Goal: Transaction & Acquisition: Obtain resource

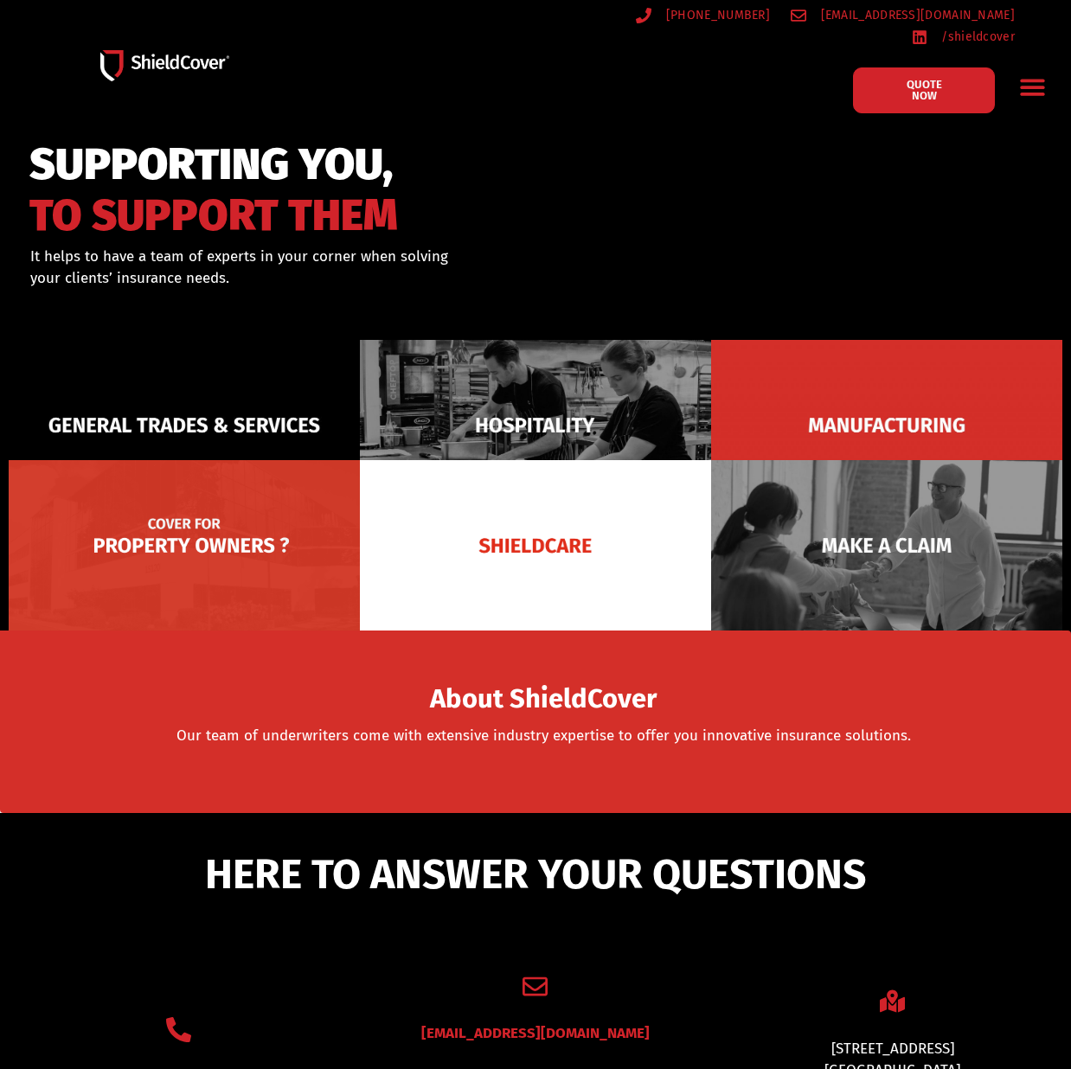
click at [189, 522] on img at bounding box center [184, 545] width 351 height 170
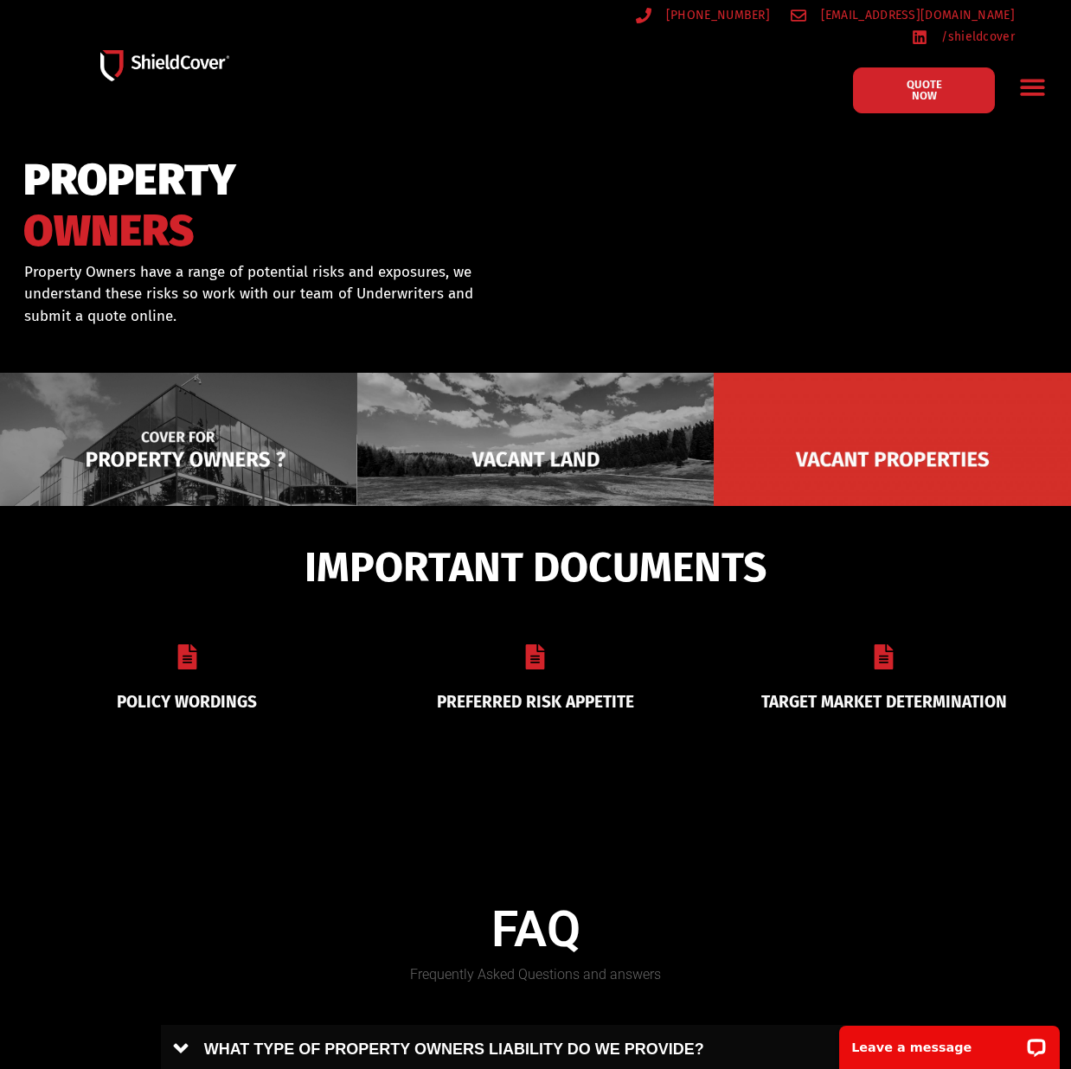
click at [191, 449] on img at bounding box center [178, 459] width 357 height 173
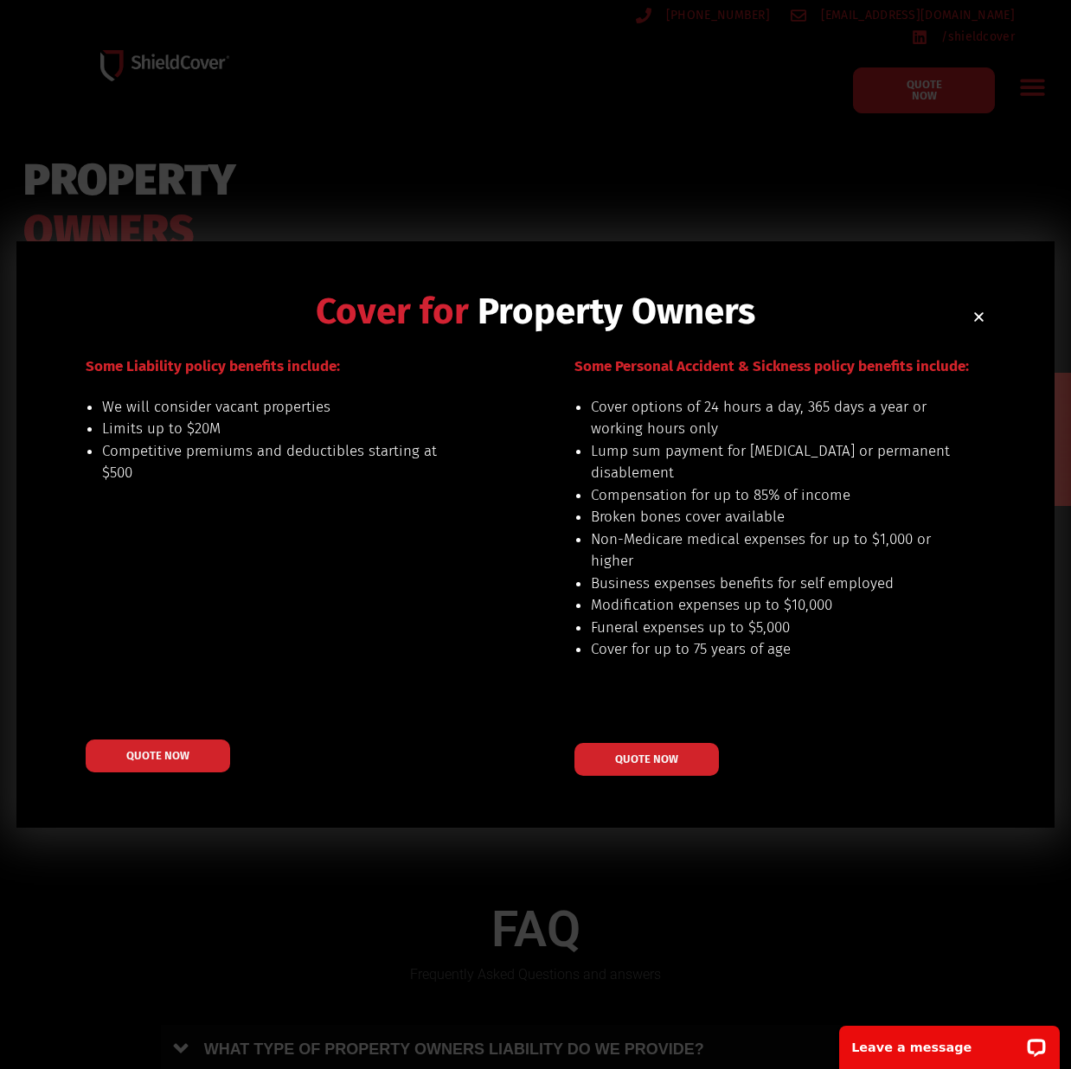
click at [978, 337] on div "Cover for Property Owners Our preferred risks include: buildings up to $20M val…" at bounding box center [535, 534] width 1038 height 587
click at [985, 318] on div "Cover for Property Owners Our preferred risks include: buildings up to $20M val…" at bounding box center [535, 534] width 1038 height 587
click at [974, 318] on icon "Close" at bounding box center [978, 317] width 13 height 13
